Goal: Find specific page/section: Find specific page/section

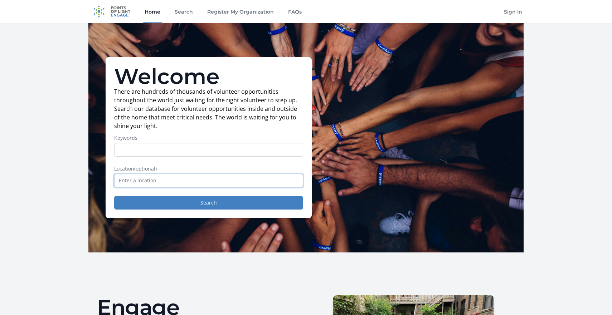
click at [167, 183] on input "text" at bounding box center [208, 181] width 189 height 14
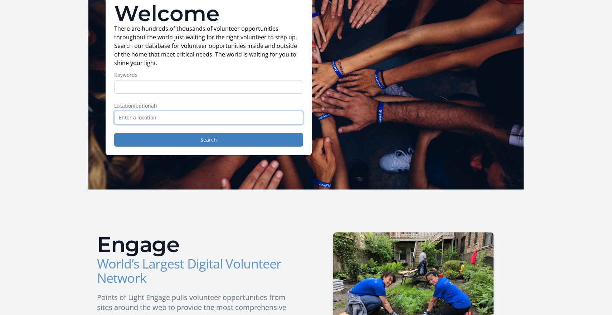
scroll to position [64, 0]
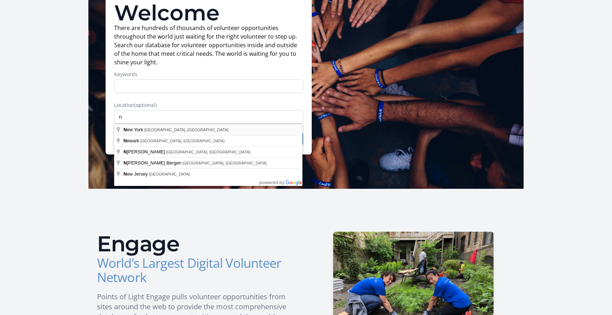
type input "New York, NY, USA"
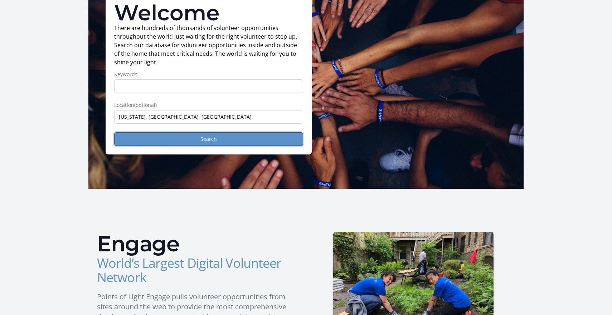
click at [156, 142] on button "Search" at bounding box center [208, 139] width 189 height 14
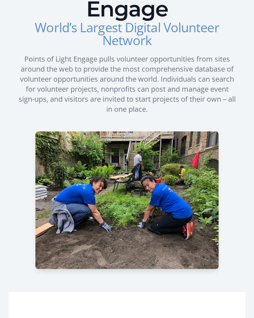
scroll to position [258, 0]
